Goal: Transaction & Acquisition: Purchase product/service

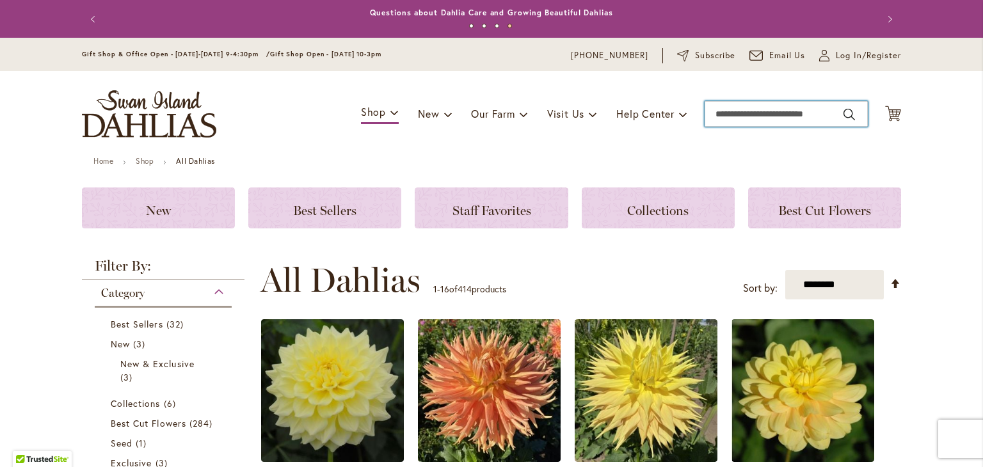
click at [729, 113] on input "Search" at bounding box center [785, 114] width 163 height 26
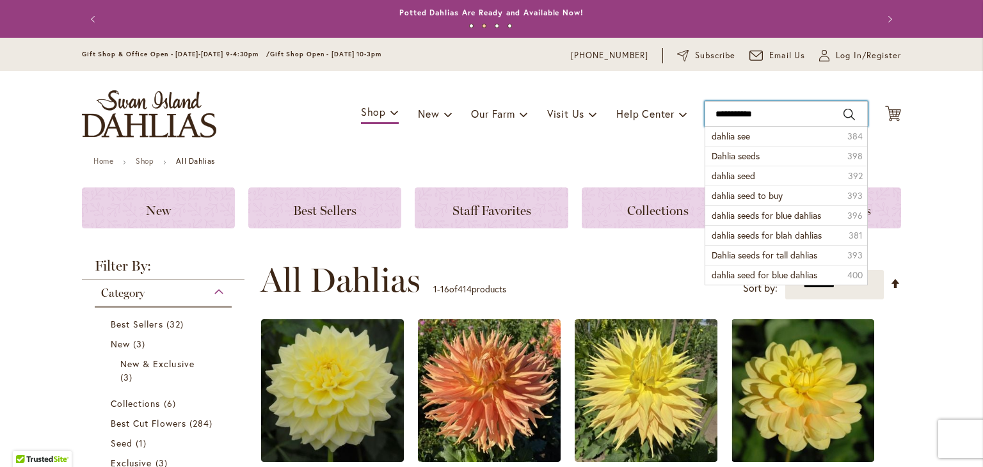
type input "**********"
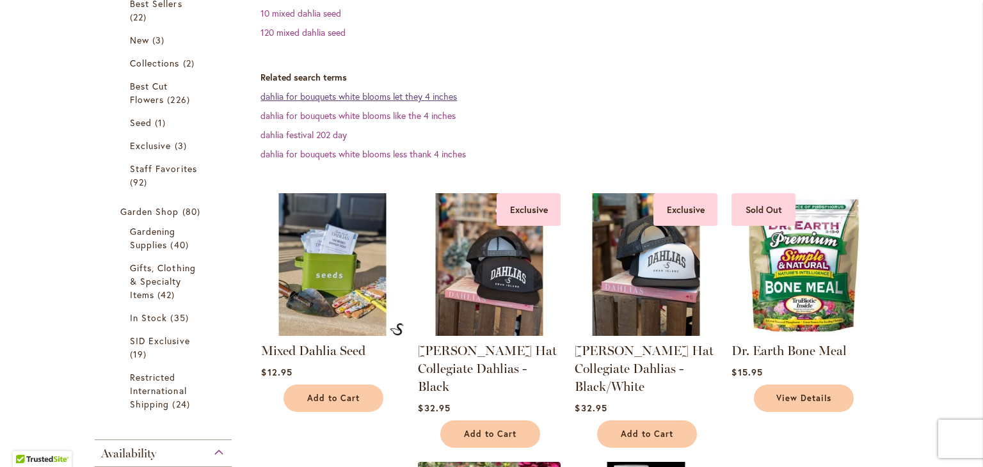
scroll to position [293, 0]
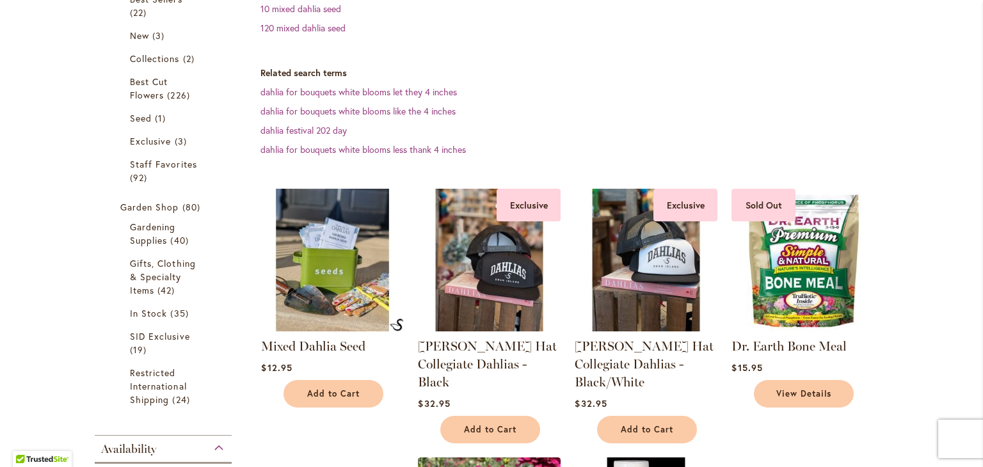
click at [345, 265] on img at bounding box center [333, 260] width 150 height 150
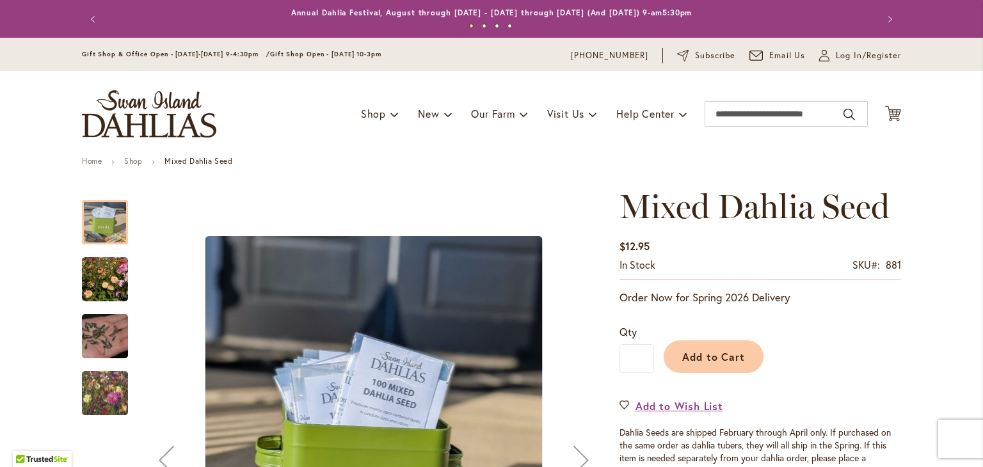
click at [104, 260] on img "Swan Island Dahlias - Dahlia Seedlings" at bounding box center [105, 279] width 92 height 61
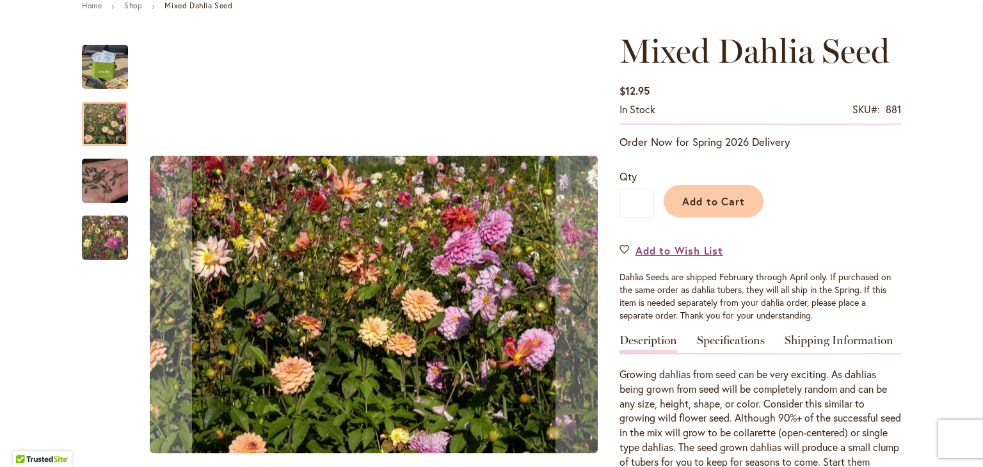
scroll to position [156, 0]
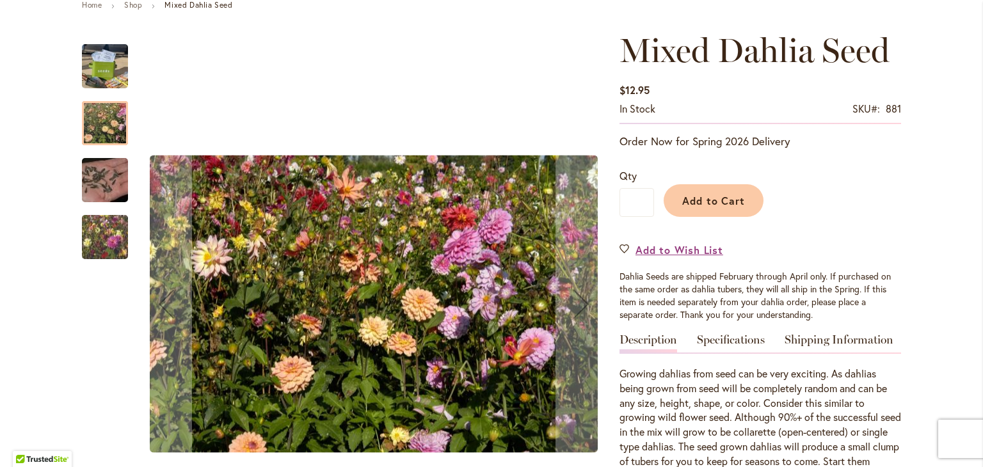
click at [110, 223] on img "Swan Island Dahlias - Dahlia Seedlings" at bounding box center [105, 236] width 92 height 77
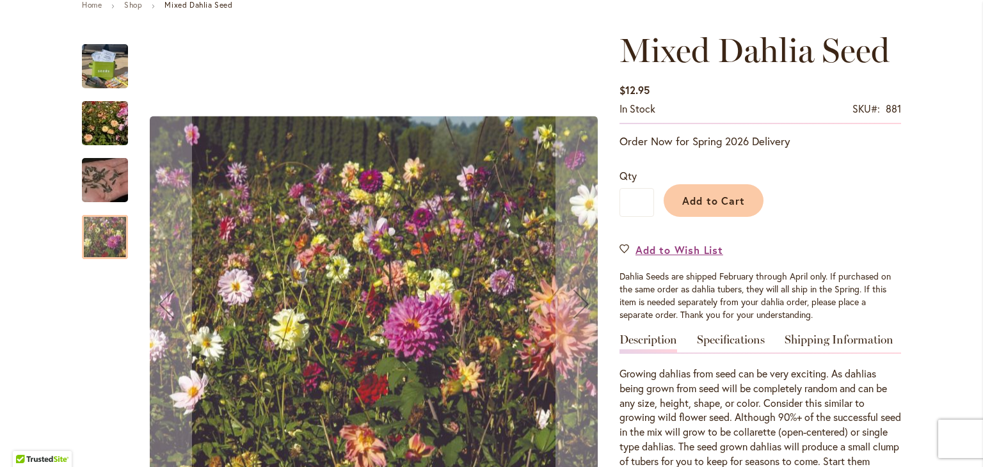
click at [100, 191] on img "Swan Island Dahlias - Dahlia Seed" at bounding box center [105, 180] width 92 height 61
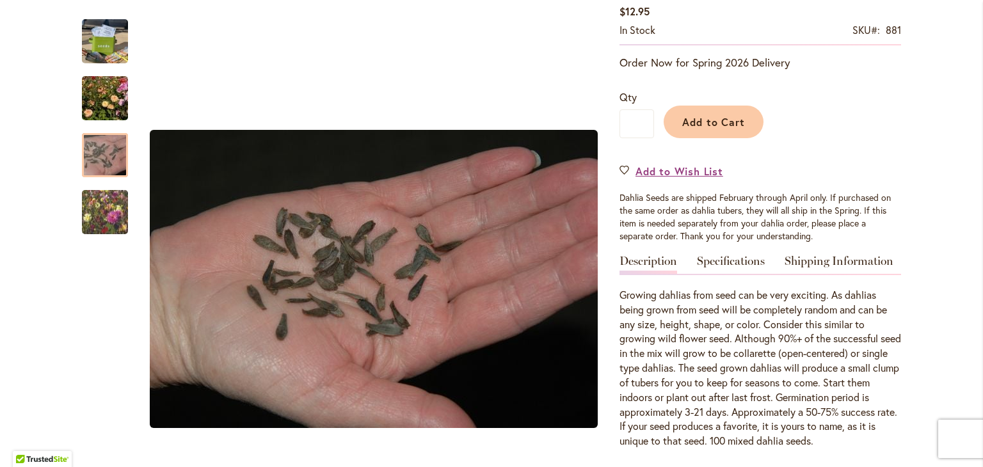
scroll to position [0, 0]
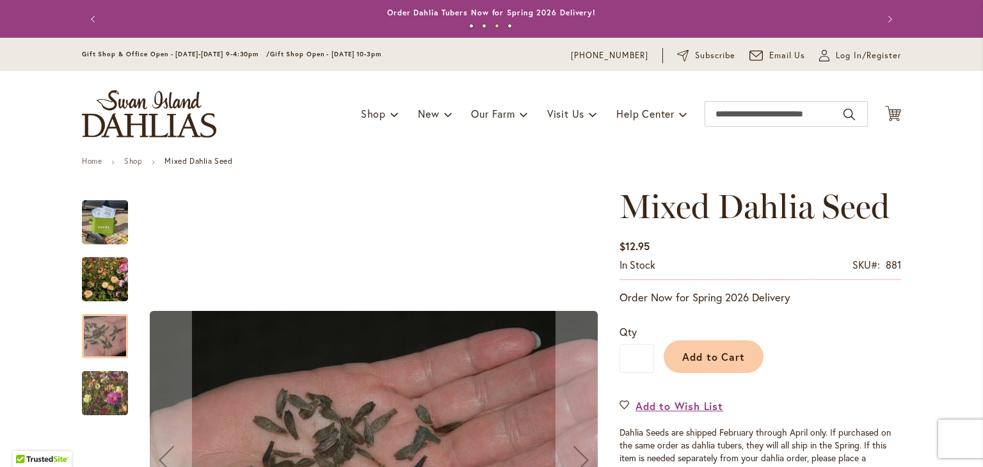
click at [102, 209] on img "Mixed Dahlia Seed" at bounding box center [105, 222] width 46 height 61
